Goal: Information Seeking & Learning: Understand process/instructions

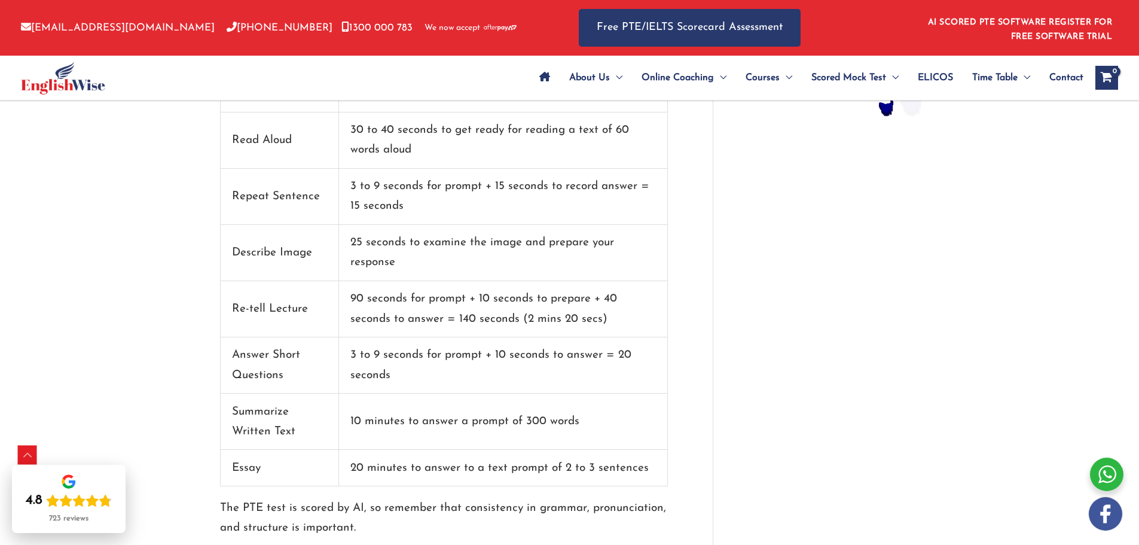
scroll to position [1118, 0]
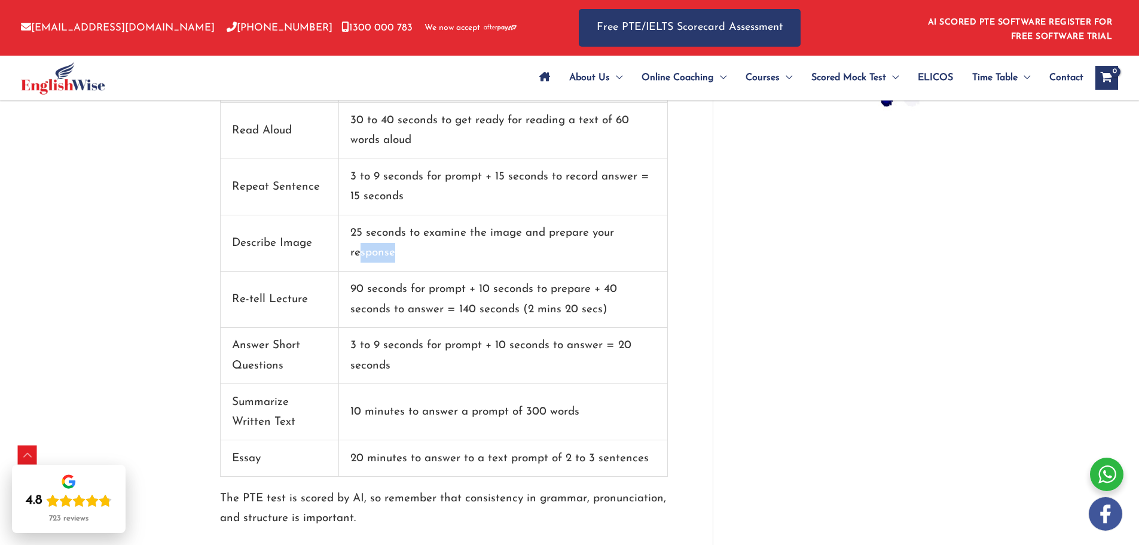
drag, startPoint x: 405, startPoint y: 231, endPoint x: 358, endPoint y: 227, distance: 47.4
click at [358, 227] on td "25 seconds to examine the image and prepare your response" at bounding box center [503, 243] width 329 height 56
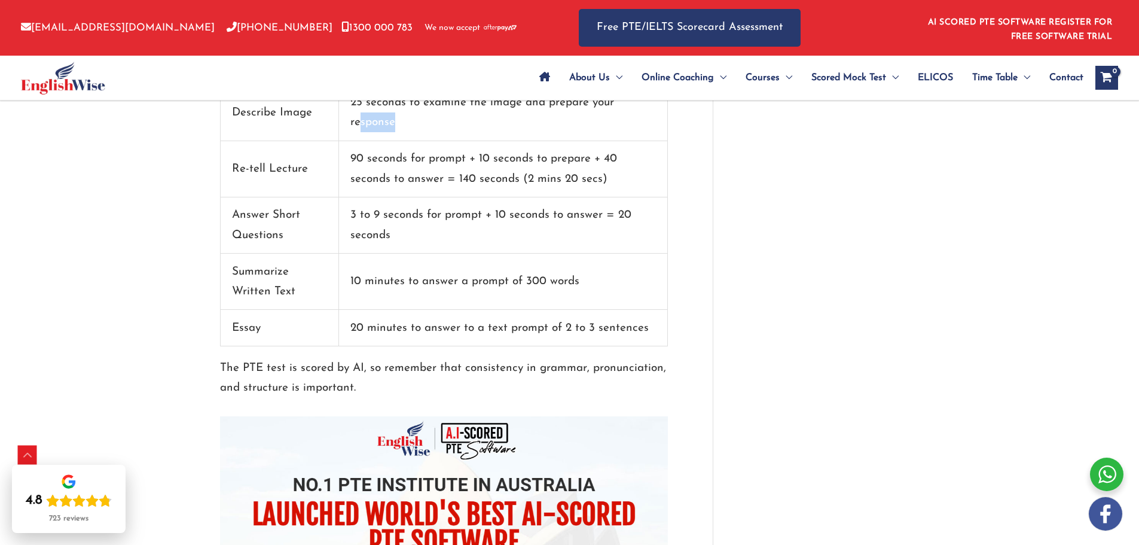
scroll to position [1238, 0]
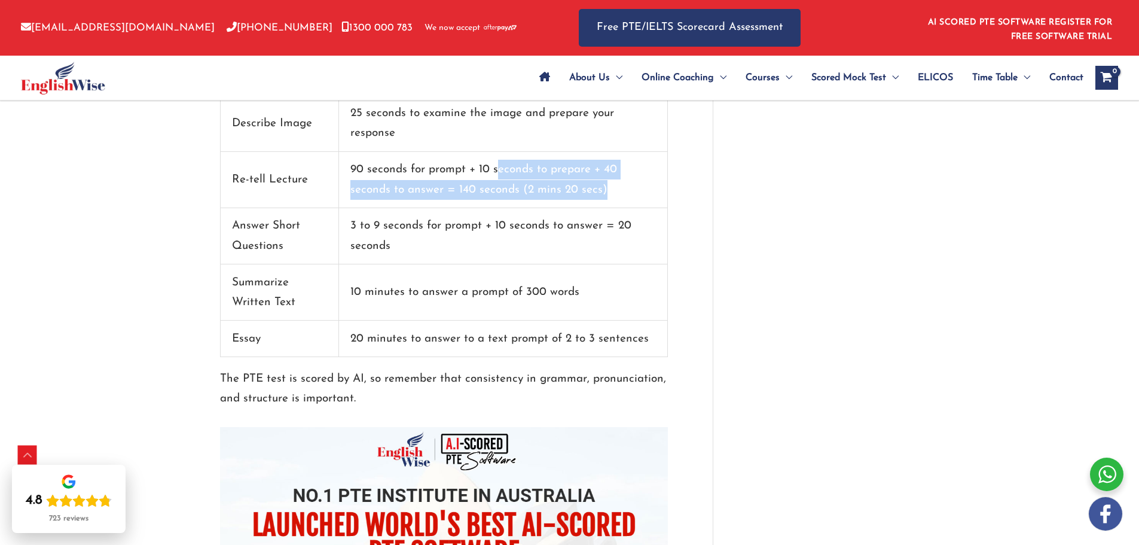
drag, startPoint x: 603, startPoint y: 170, endPoint x: 500, endPoint y: 158, distance: 104.1
click at [500, 158] on td "90 seconds for prompt + 10 seconds to prepare + 40 seconds to answer = 140 seco…" at bounding box center [503, 180] width 329 height 56
click at [507, 167] on td "90 seconds for prompt + 10 seconds to prepare + 40 seconds to answer = 140 seco…" at bounding box center [503, 180] width 329 height 56
drag, startPoint x: 444, startPoint y: 173, endPoint x: 344, endPoint y: 154, distance: 101.0
click at [344, 154] on td "90 seconds for prompt + 10 seconds to prepare + 40 seconds to answer = 140 seco…" at bounding box center [503, 180] width 329 height 56
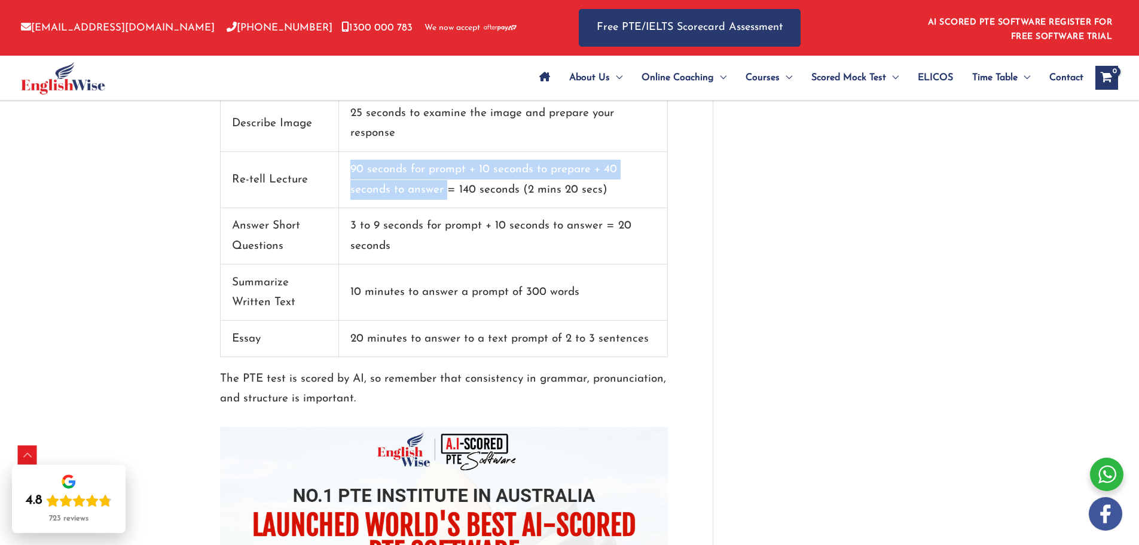
click at [431, 164] on td "90 seconds for prompt + 10 seconds to prepare + 40 seconds to answer = 140 seco…" at bounding box center [503, 180] width 329 height 56
drag, startPoint x: 443, startPoint y: 171, endPoint x: 345, endPoint y: 152, distance: 99.9
click at [345, 152] on td "90 seconds for prompt + 10 seconds to prepare + 40 seconds to answer = 140 seco…" at bounding box center [503, 180] width 329 height 56
click at [358, 152] on td "90 seconds for prompt + 10 seconds to prepare + 40 seconds to answer = 140 seco…" at bounding box center [503, 180] width 329 height 56
drag, startPoint x: 478, startPoint y: 152, endPoint x: 577, endPoint y: 150, distance: 98.7
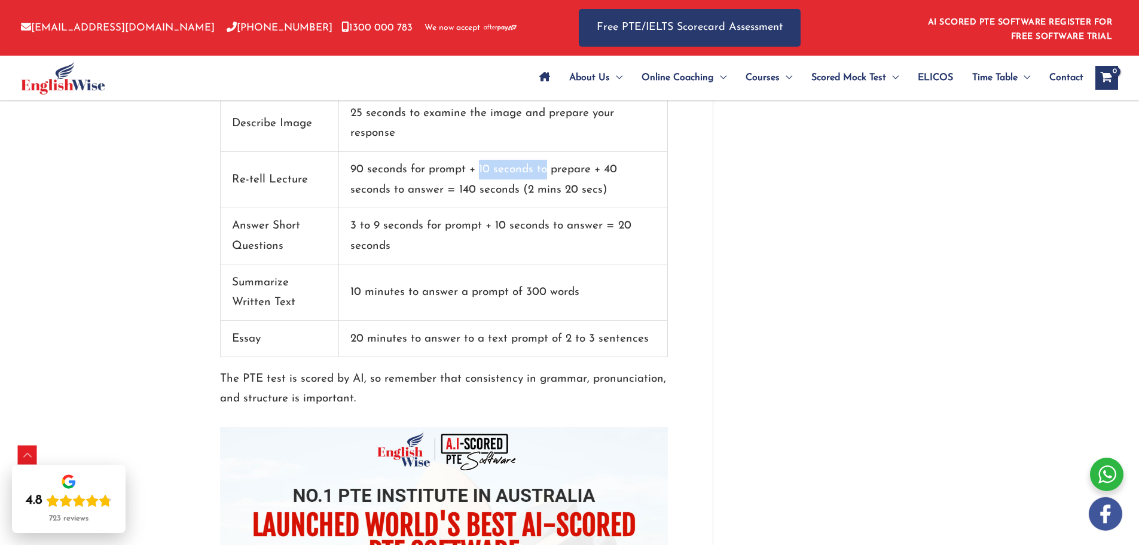
click at [545, 152] on td "90 seconds for prompt + 10 seconds to prepare + 40 seconds to answer = 140 seco…" at bounding box center [503, 180] width 329 height 56
click at [588, 152] on td "90 seconds for prompt + 10 seconds to prepare + 40 seconds to answer = 140 seco…" at bounding box center [503, 180] width 329 height 56
drag, startPoint x: 440, startPoint y: 170, endPoint x: 332, endPoint y: 149, distance: 109.2
click at [332, 152] on tr "Re-tell Lecture 90 seconds for prompt + 10 seconds to prepare + 40 seconds to a…" at bounding box center [444, 180] width 447 height 56
click at [420, 163] on td "90 seconds for prompt + 10 seconds to prepare + 40 seconds to answer = 140 seco…" at bounding box center [503, 180] width 329 height 56
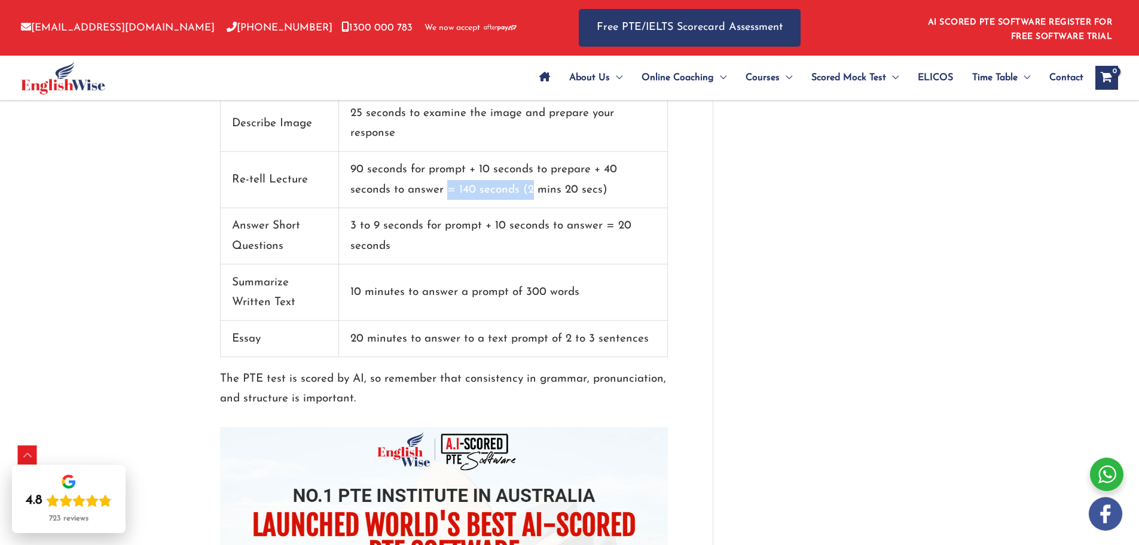
drag, startPoint x: 463, startPoint y: 168, endPoint x: 530, endPoint y: 171, distance: 67.6
click at [530, 171] on td "90 seconds for prompt + 10 seconds to prepare + 40 seconds to answer = 140 seco…" at bounding box center [503, 180] width 329 height 56
drag, startPoint x: 607, startPoint y: 172, endPoint x: 526, endPoint y: 169, distance: 81.4
click at [526, 169] on td "90 seconds for prompt + 10 seconds to prepare + 40 seconds to answer = 140 seco…" at bounding box center [503, 180] width 329 height 56
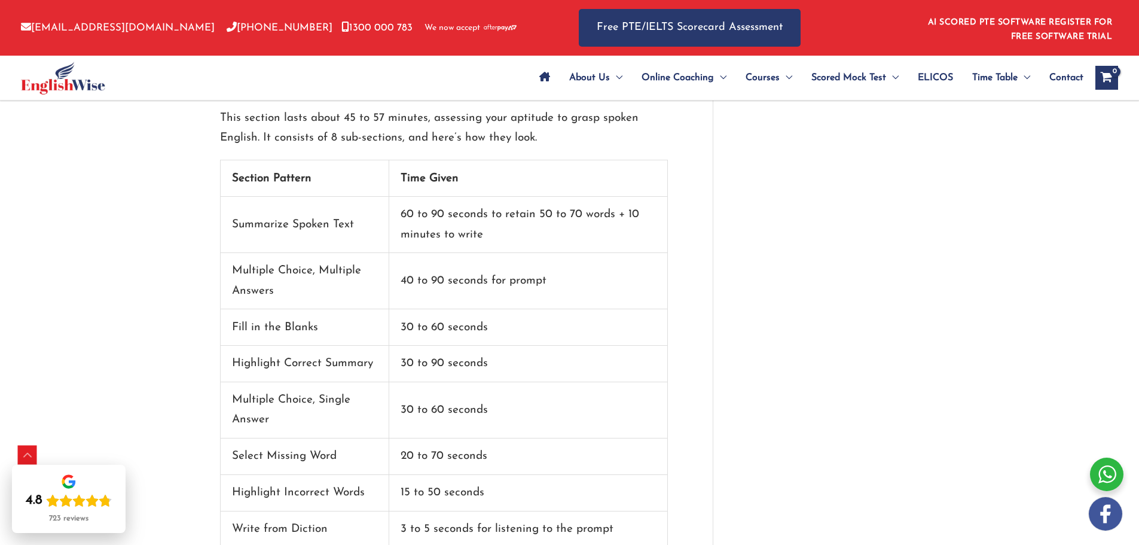
scroll to position [2254, 0]
